Goal: Information Seeking & Learning: Find specific page/section

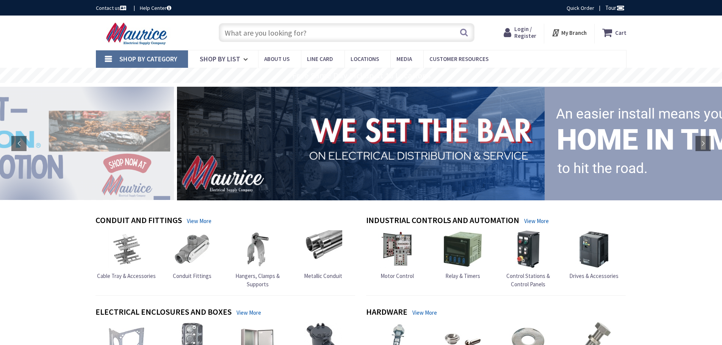
click at [273, 37] on input "text" at bounding box center [347, 32] width 256 height 19
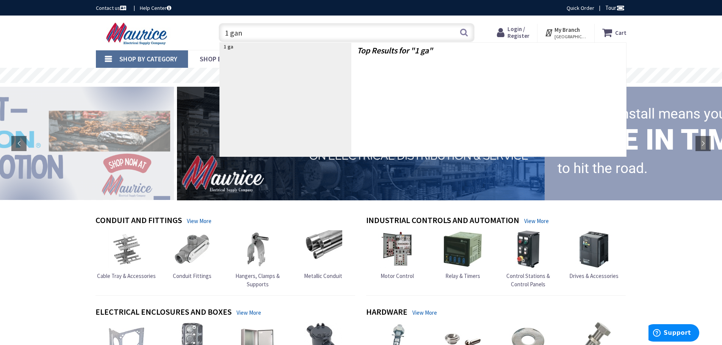
type input "1 gang"
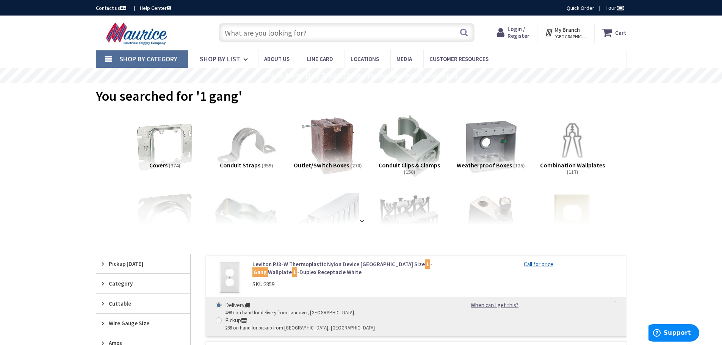
click at [487, 162] on span "Weatherproof Boxes" at bounding box center [484, 165] width 55 height 8
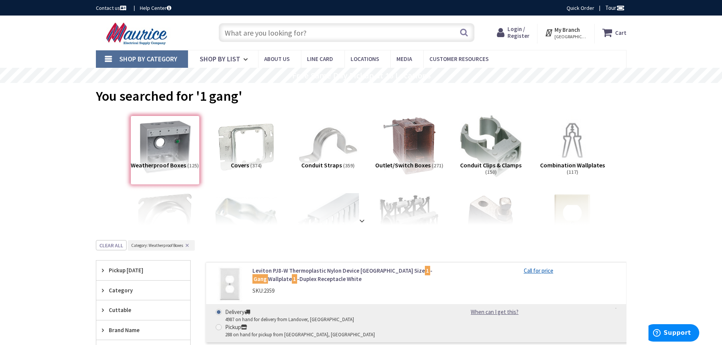
click at [263, 30] on input "text" at bounding box center [347, 32] width 256 height 19
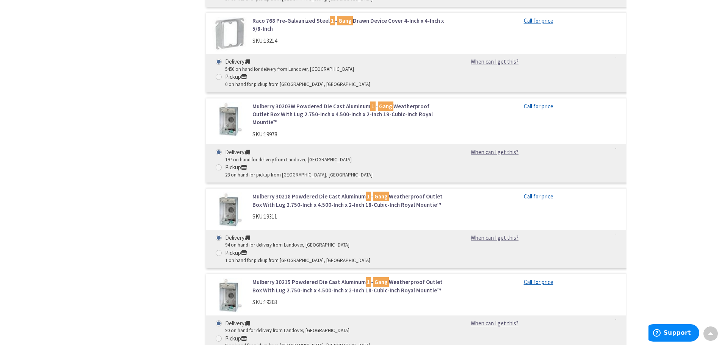
scroll to position [606, 0]
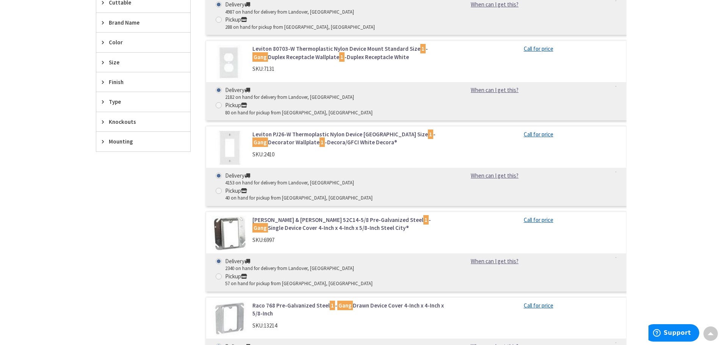
scroll to position [0, 0]
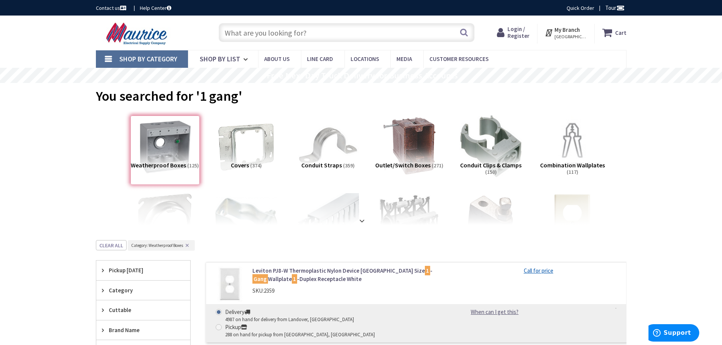
click at [249, 29] on input "text" at bounding box center [347, 32] width 256 height 19
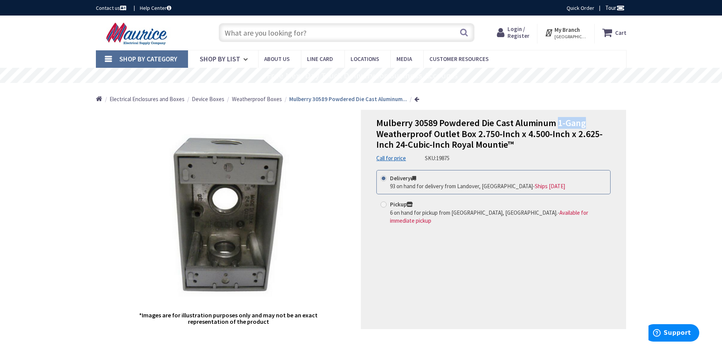
drag, startPoint x: 558, startPoint y: 123, endPoint x: 582, endPoint y: 125, distance: 24.7
click at [582, 125] on span "Mulberry 30589 Powdered Die Cast Aluminum 1-Gang Weatherproof Outlet Box 2.750-…" at bounding box center [489, 134] width 226 height 34
copy span "1-Gang"
click at [259, 31] on input "text" at bounding box center [347, 32] width 256 height 19
paste input "1-Gang"
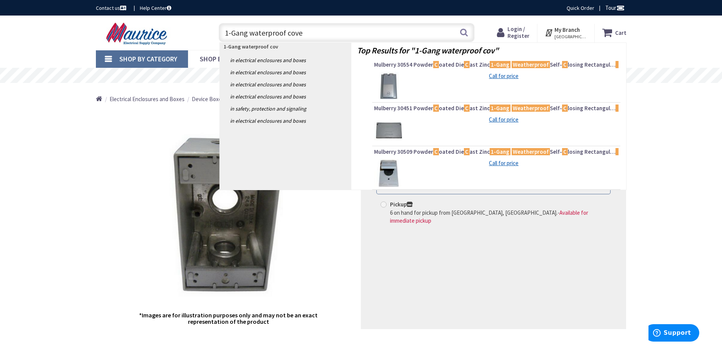
type input "1-Gang waterproof cover"
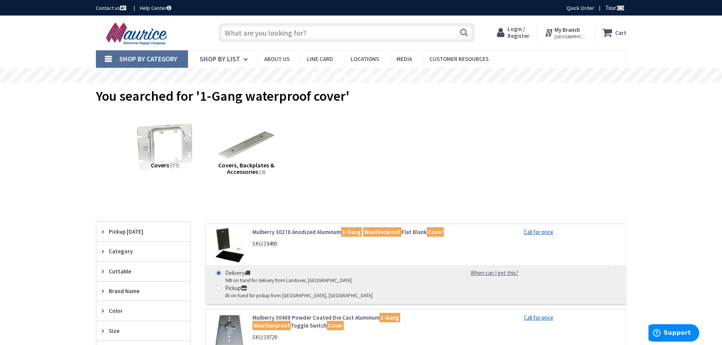
click at [254, 37] on input "text" at bounding box center [347, 32] width 256 height 19
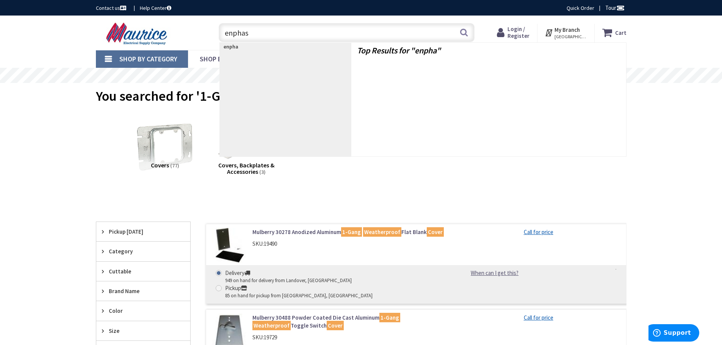
type input "enphase"
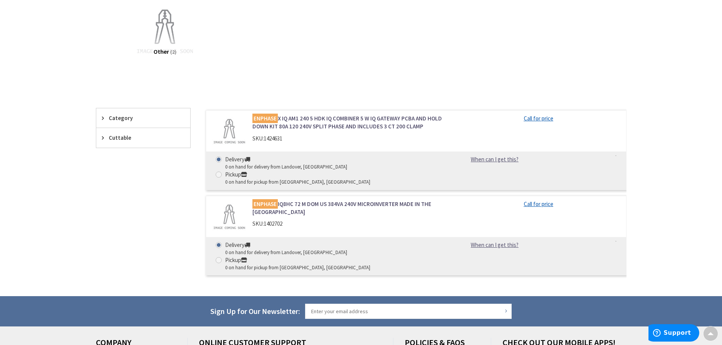
scroll to position [152, 0]
